Goal: Information Seeking & Learning: Learn about a topic

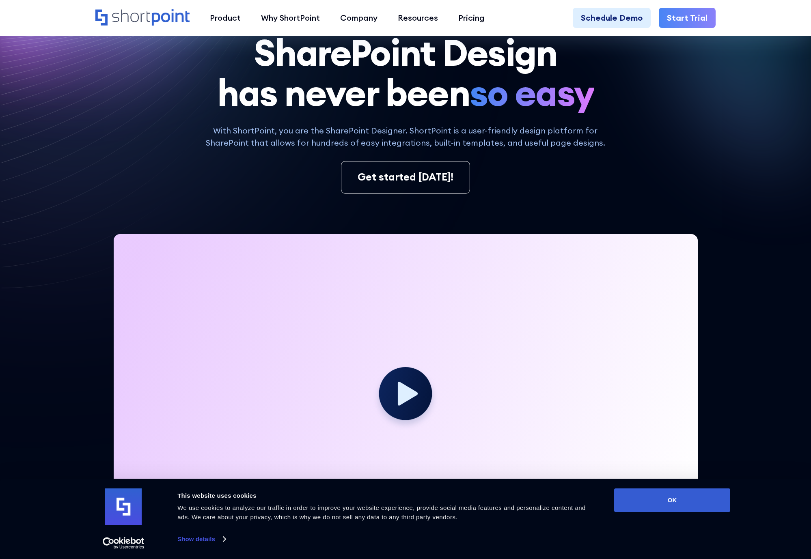
scroll to position [122, 0]
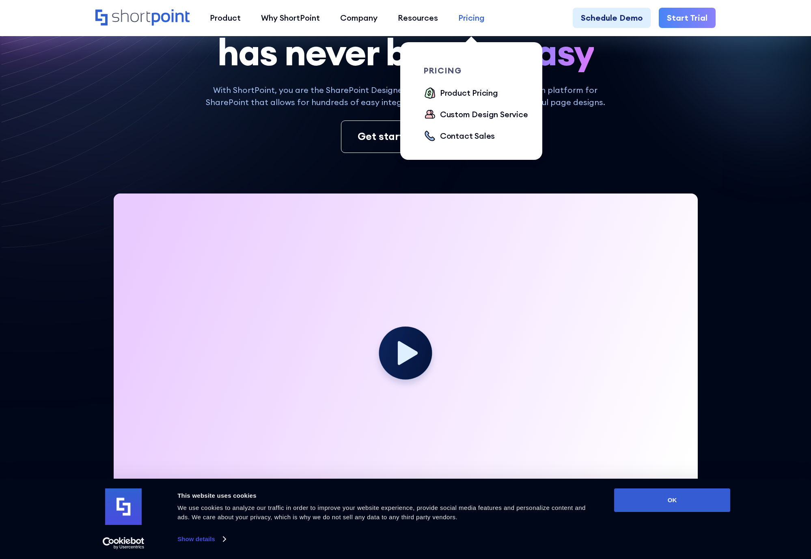
click at [476, 19] on div "Pricing" at bounding box center [471, 18] width 26 height 12
click at [467, 93] on div "Product Pricing" at bounding box center [469, 93] width 58 height 12
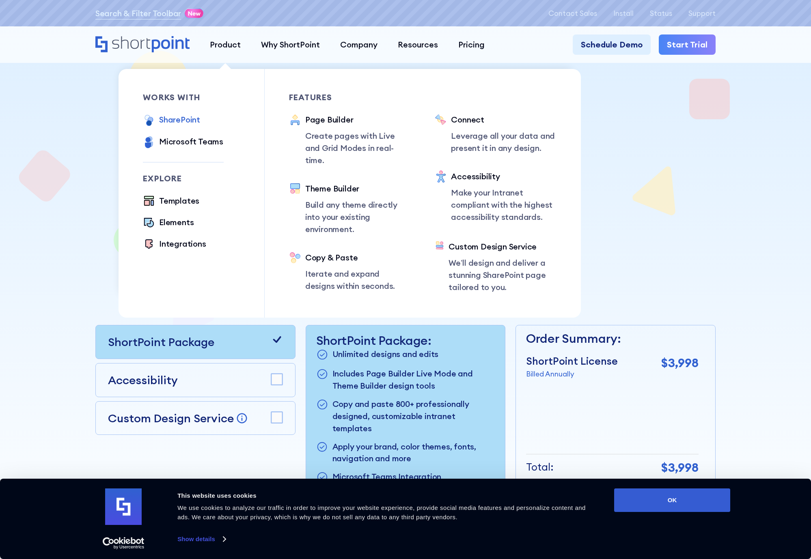
click at [187, 121] on div "SharePoint" at bounding box center [179, 120] width 41 height 12
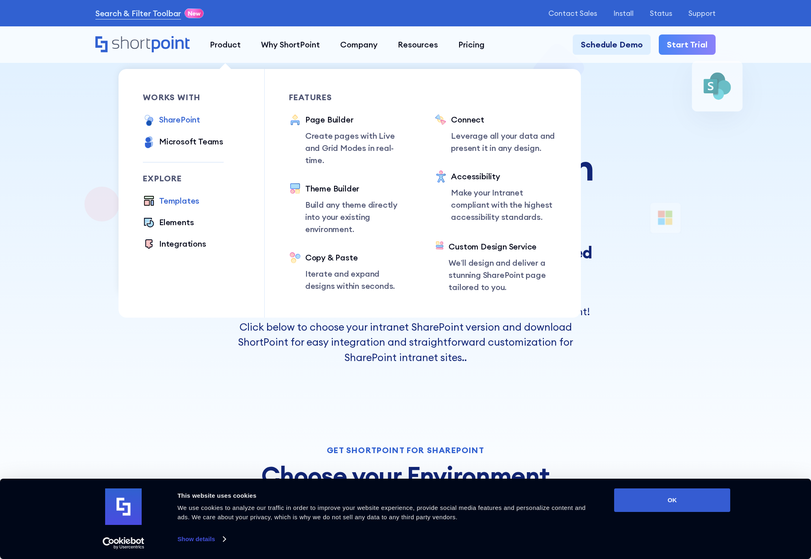
click at [172, 203] on div "Templates" at bounding box center [179, 201] width 40 height 12
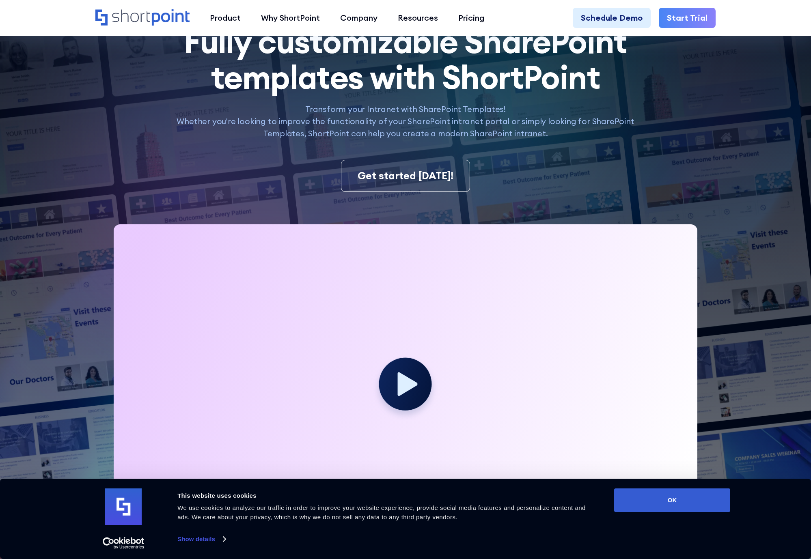
scroll to position [122, 0]
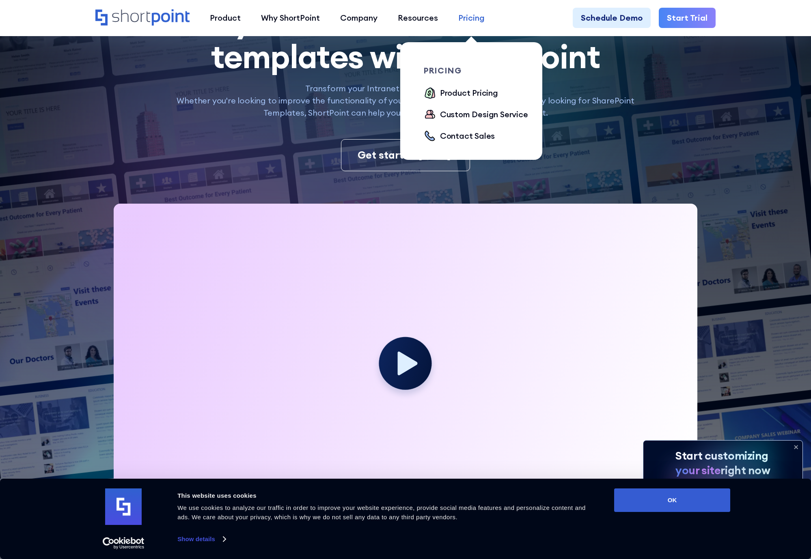
click at [482, 10] on link "Pricing" at bounding box center [471, 18] width 47 height 20
click at [480, 94] on div "Product Pricing" at bounding box center [469, 93] width 58 height 12
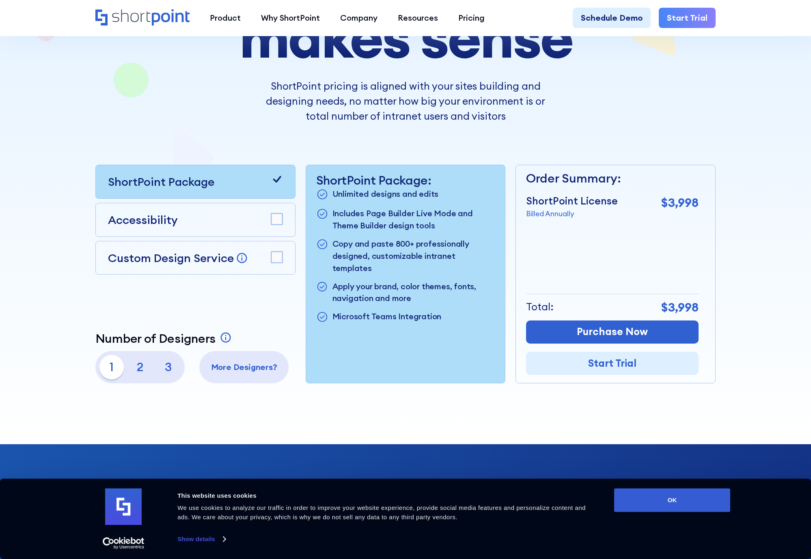
scroll to position [162, 0]
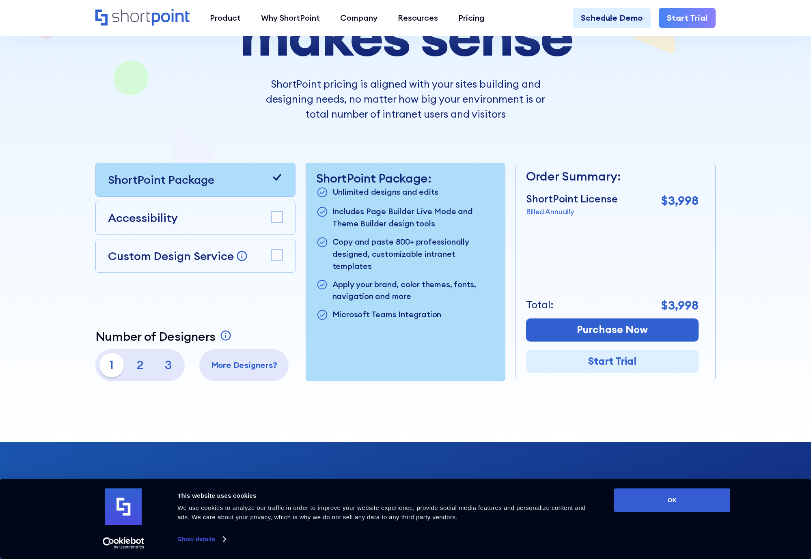
click at [136, 365] on p "2" at bounding box center [140, 365] width 24 height 24
click at [169, 363] on p "3" at bounding box center [168, 365] width 24 height 24
click at [110, 365] on p "1" at bounding box center [111, 365] width 24 height 24
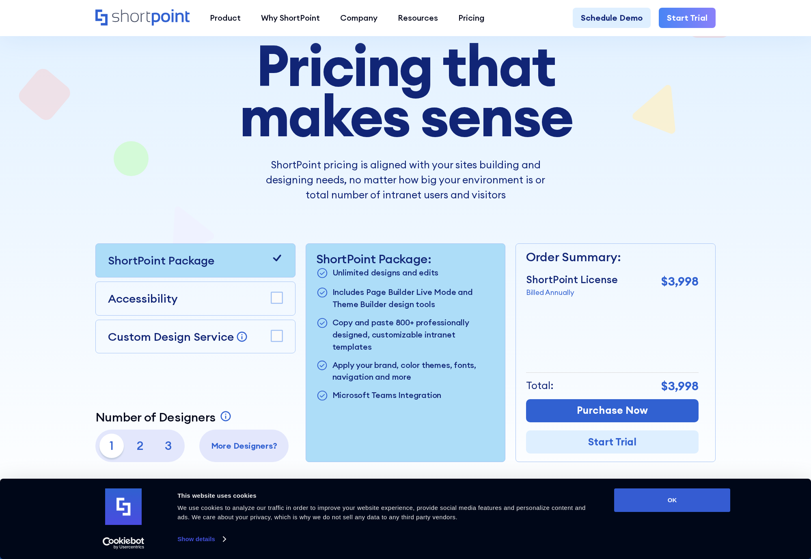
scroll to position [81, 0]
